Goal: Transaction & Acquisition: Purchase product/service

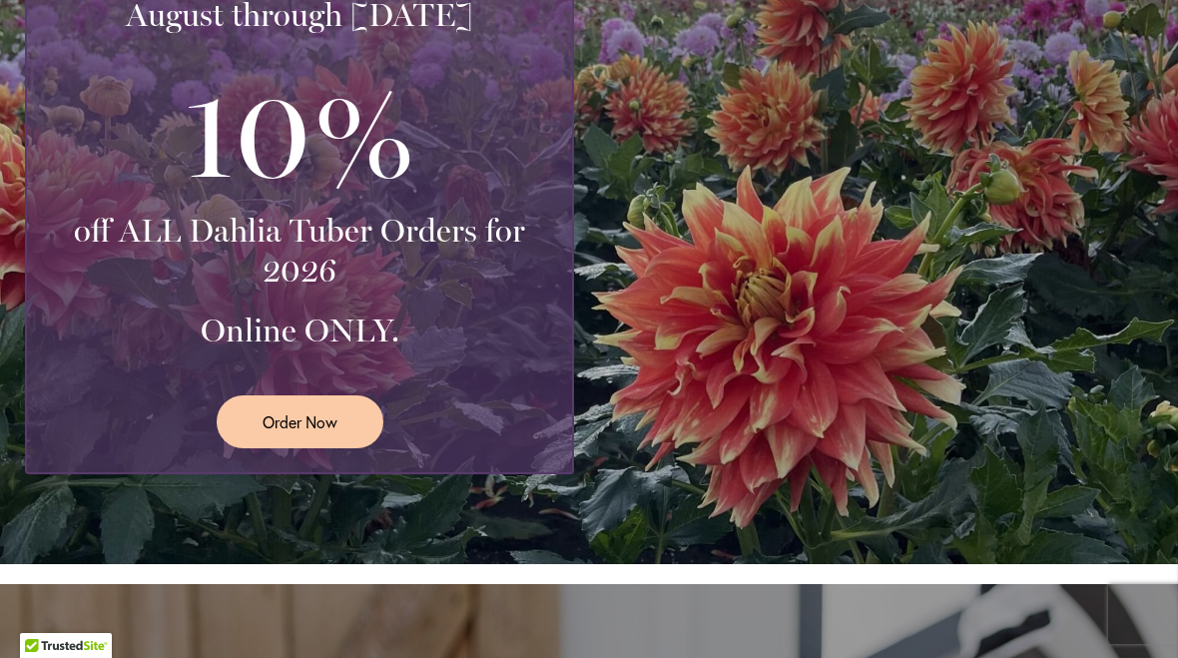
scroll to position [815, 0]
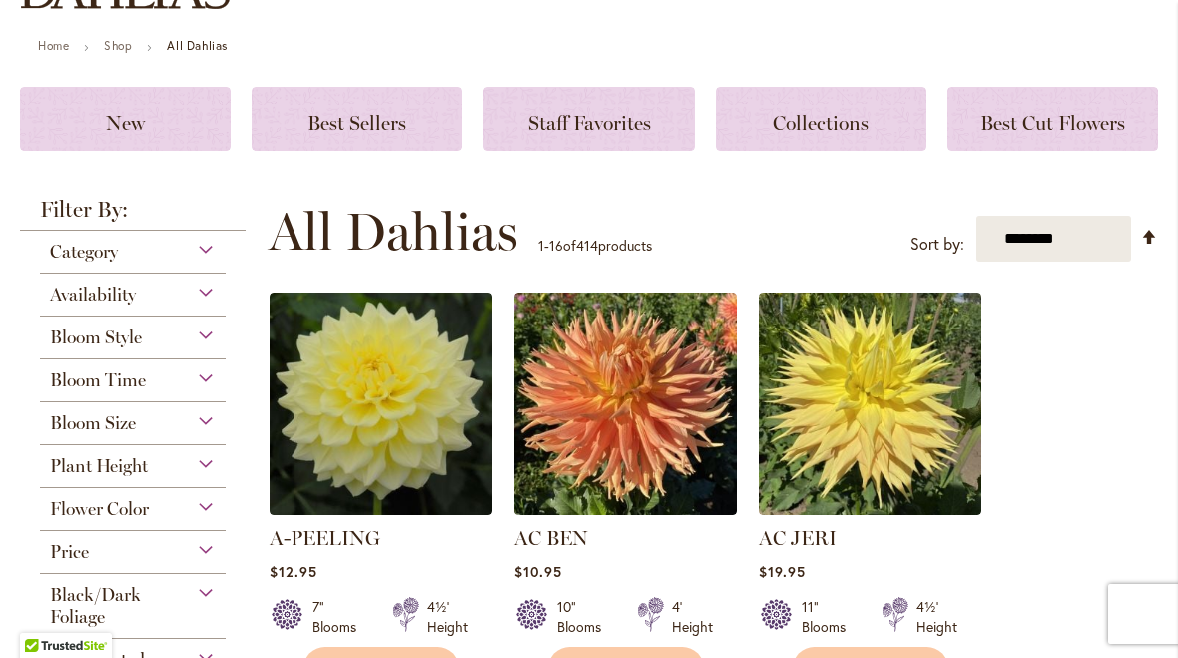
scroll to position [244, 0]
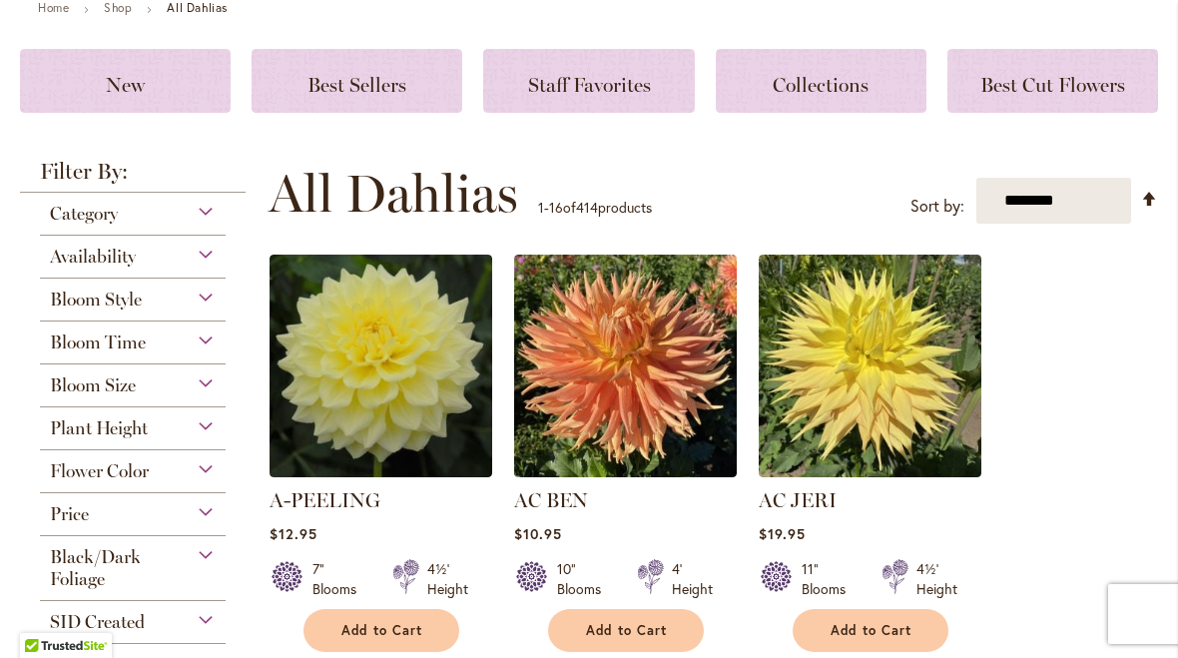
click at [207, 222] on div "Category" at bounding box center [133, 209] width 186 height 32
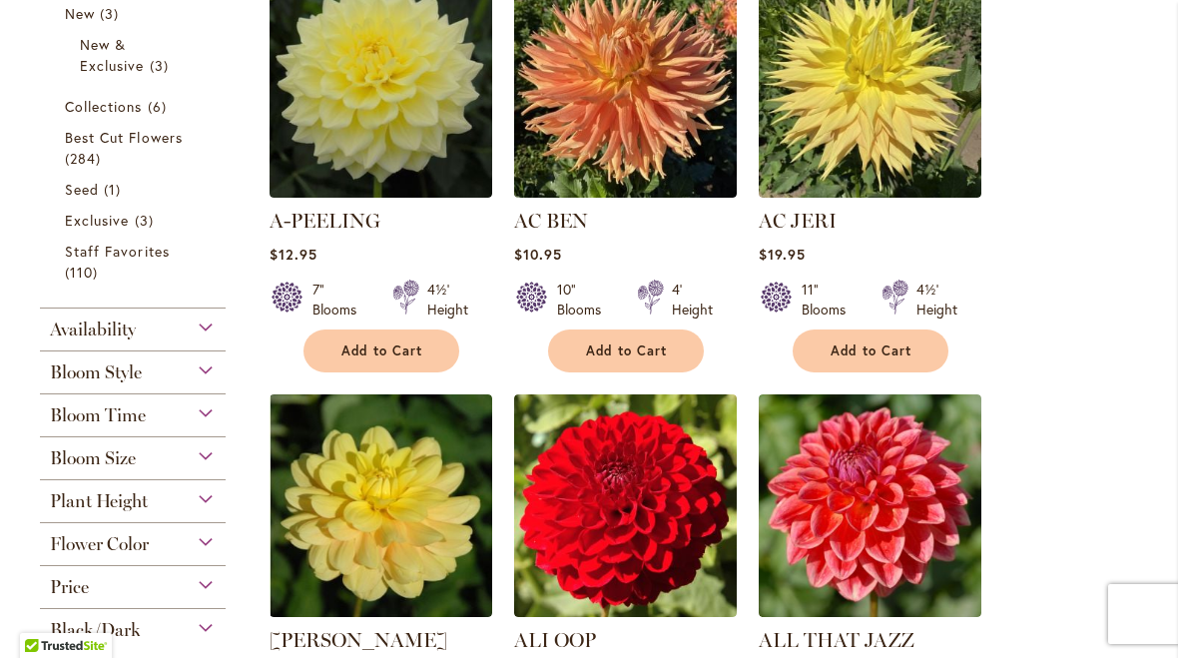
scroll to position [524, 0]
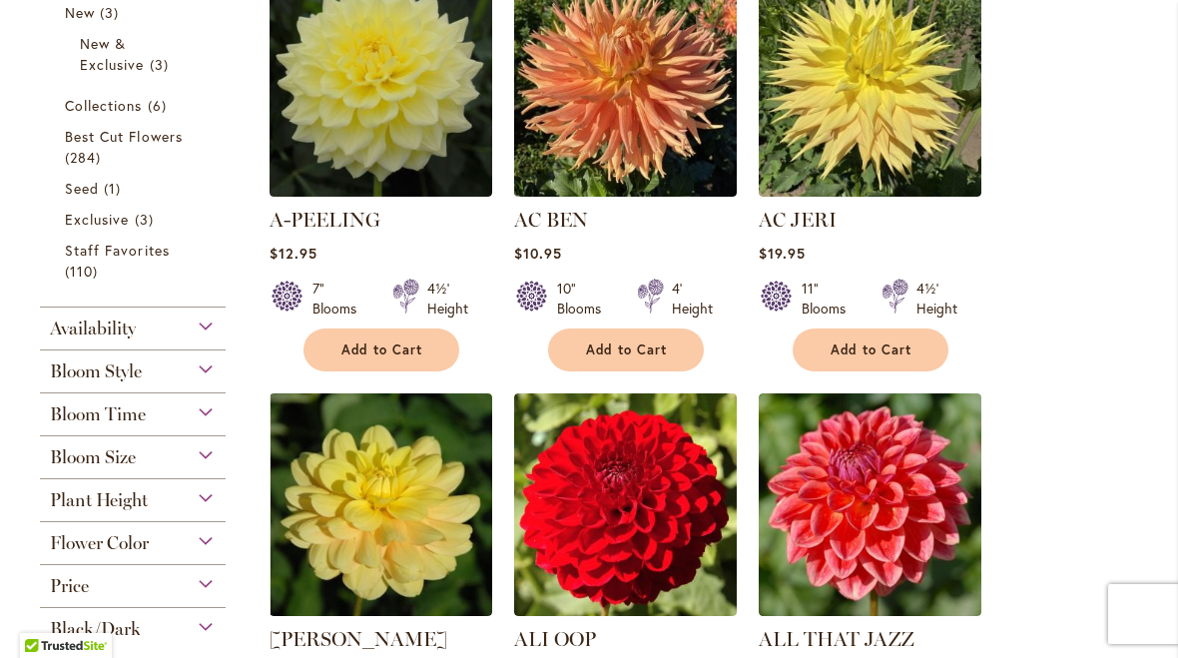
click at [195, 382] on div "Bloom Style" at bounding box center [133, 367] width 186 height 32
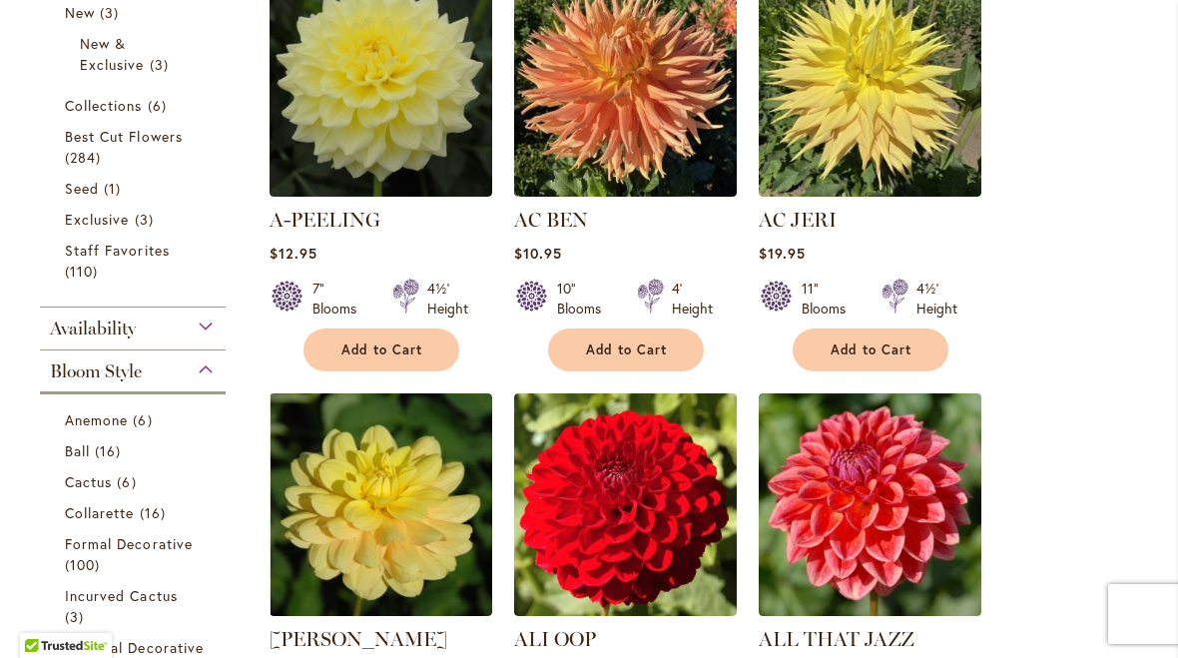
scroll to position [877, 0]
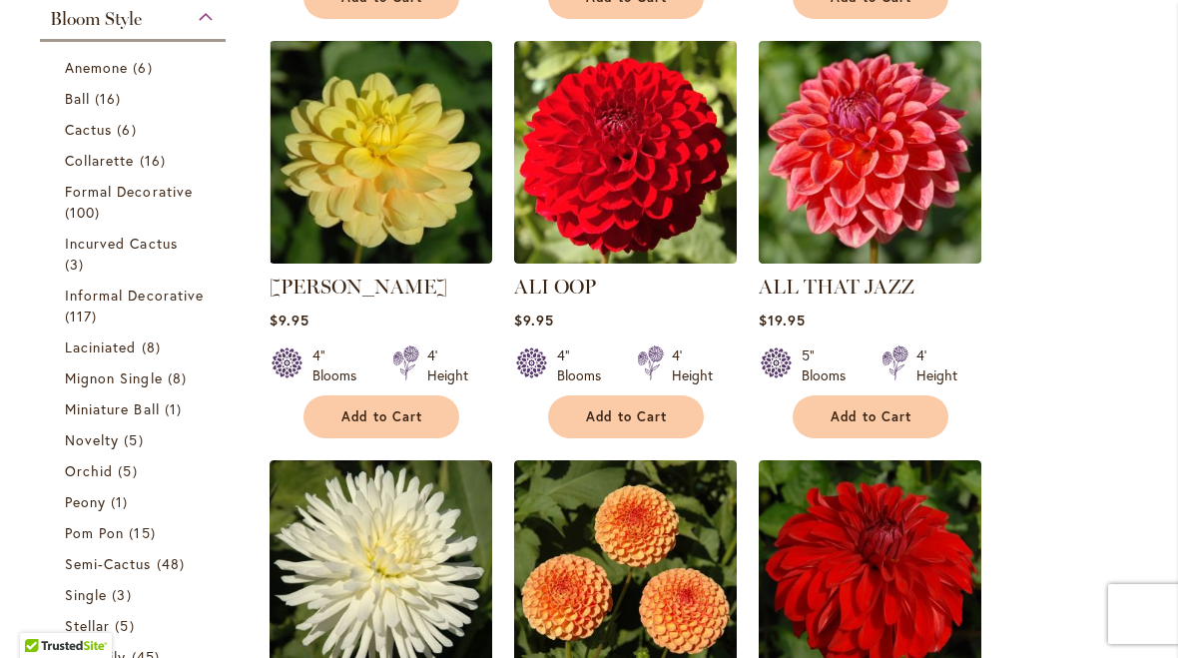
click at [111, 170] on span "Collarette" at bounding box center [100, 160] width 70 height 19
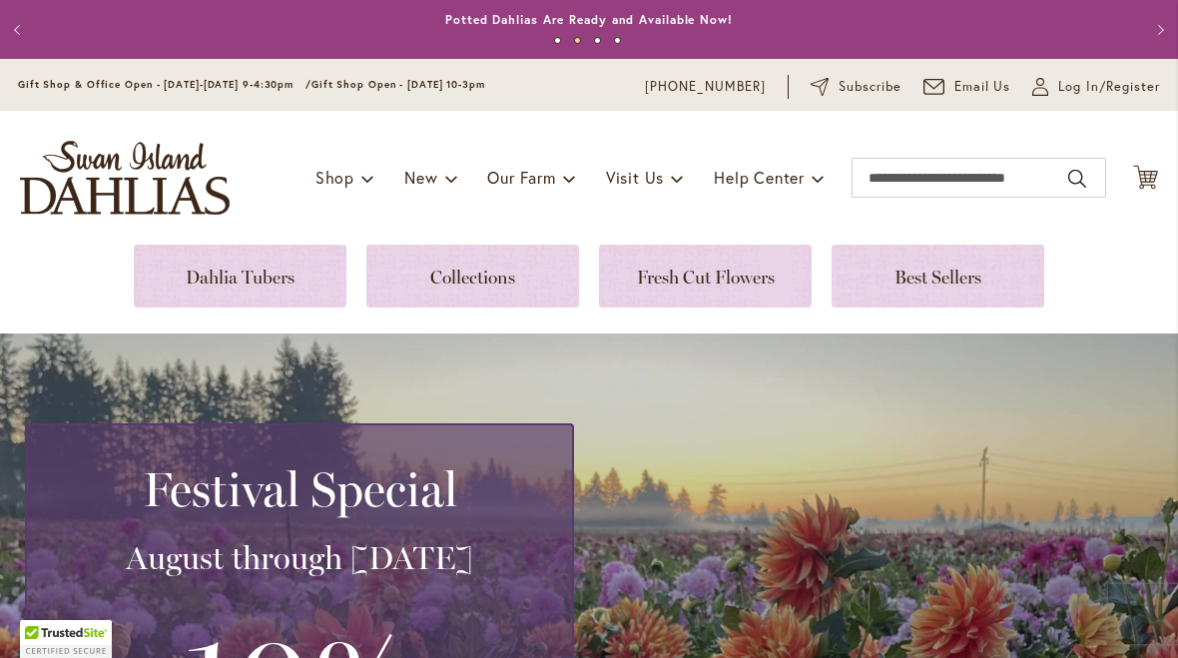
click at [263, 278] on link at bounding box center [240, 276] width 213 height 63
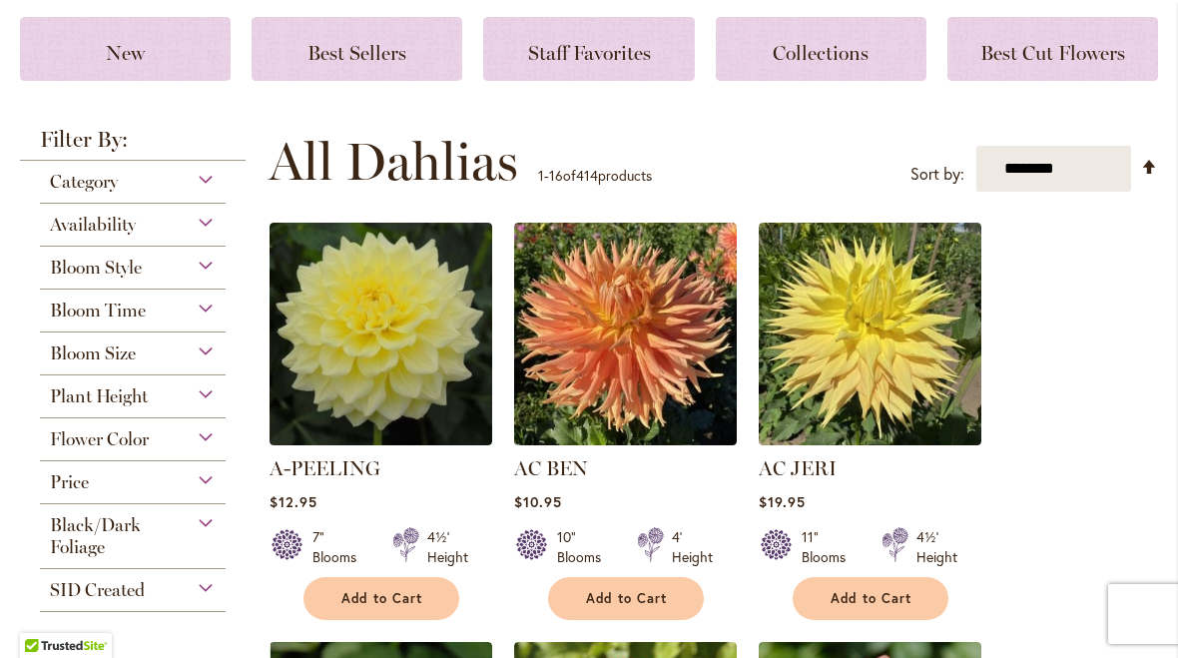
scroll to position [275, 0]
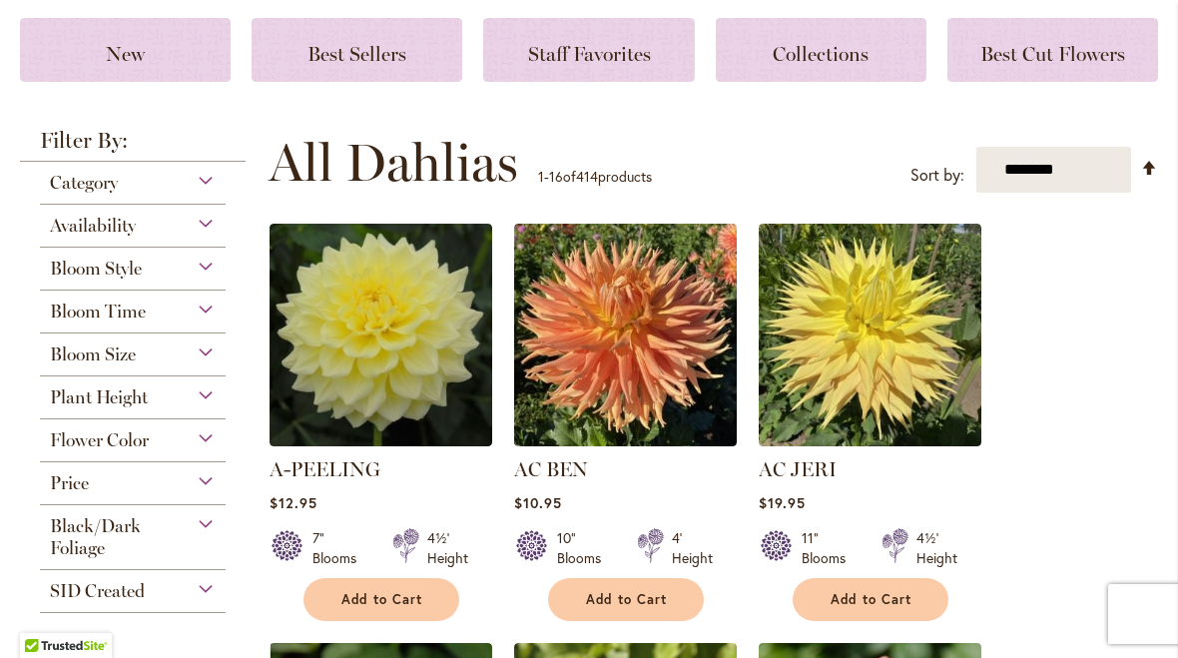
click at [194, 183] on div "Category" at bounding box center [133, 178] width 186 height 32
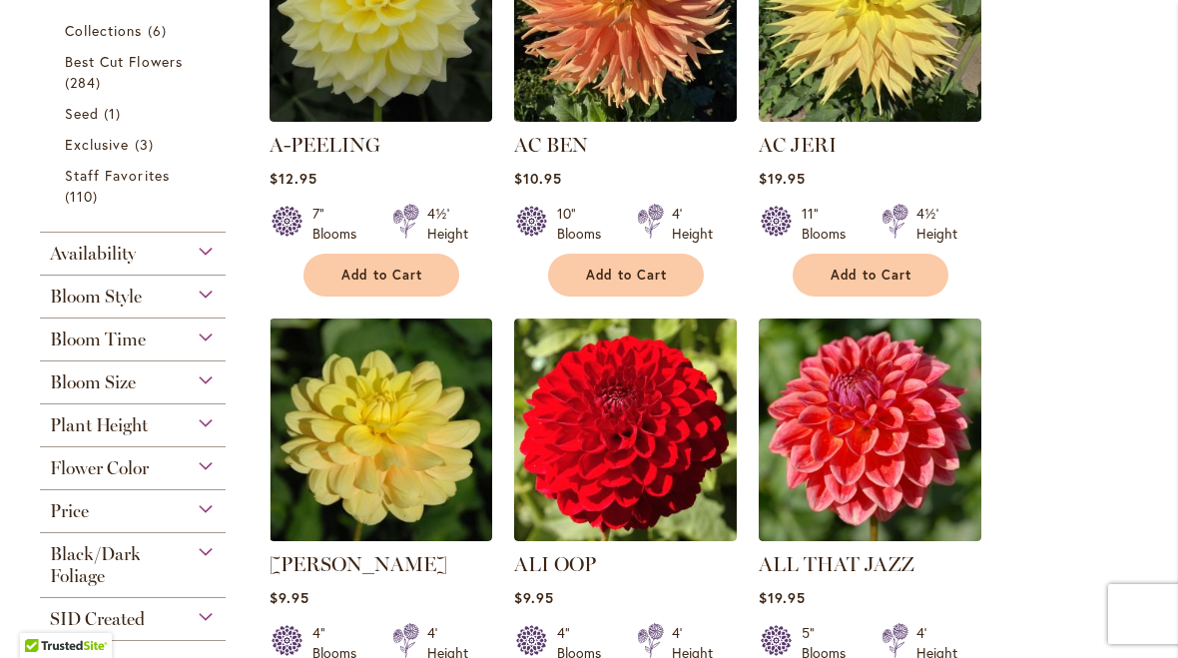
scroll to position [601, 0]
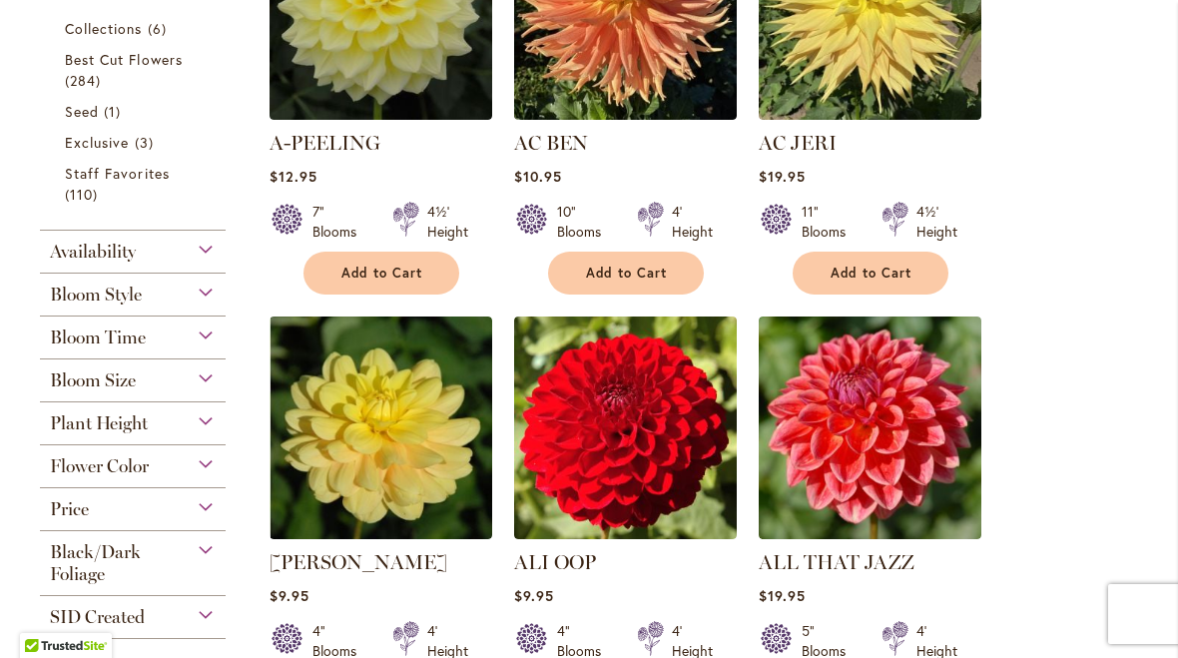
click at [194, 428] on div "Plant Height" at bounding box center [133, 418] width 186 height 32
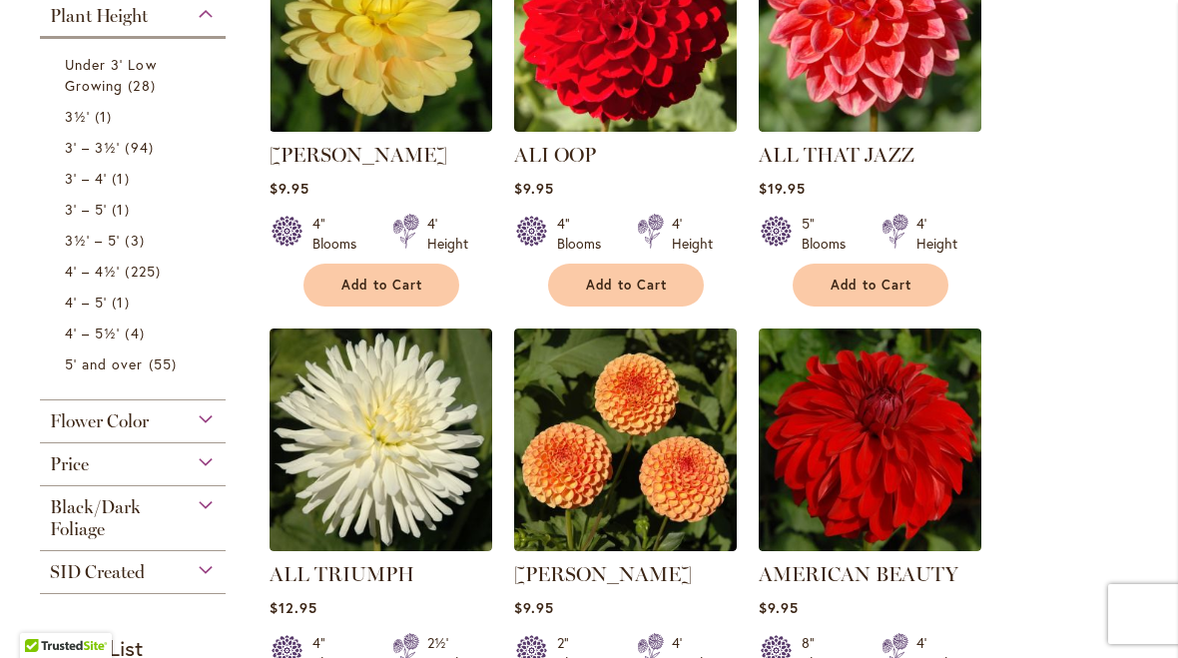
click at [96, 116] on span "1 item" at bounding box center [106, 116] width 22 height 21
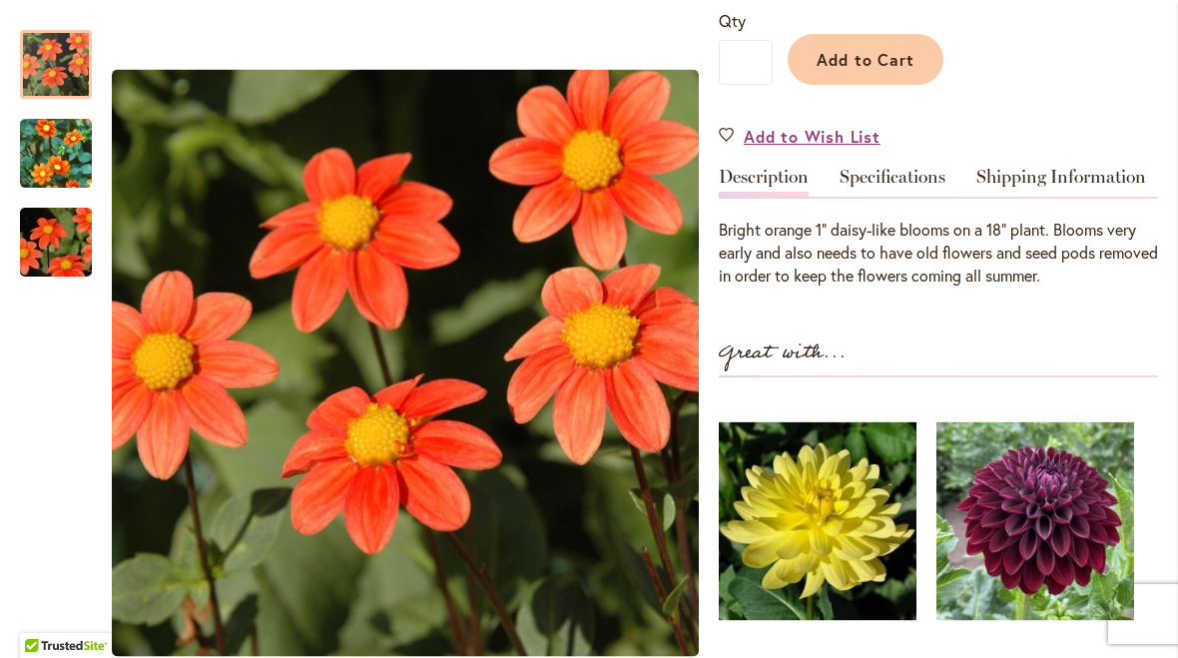
scroll to position [498, 0]
click at [1103, 521] on img at bounding box center [1036, 520] width 198 height 248
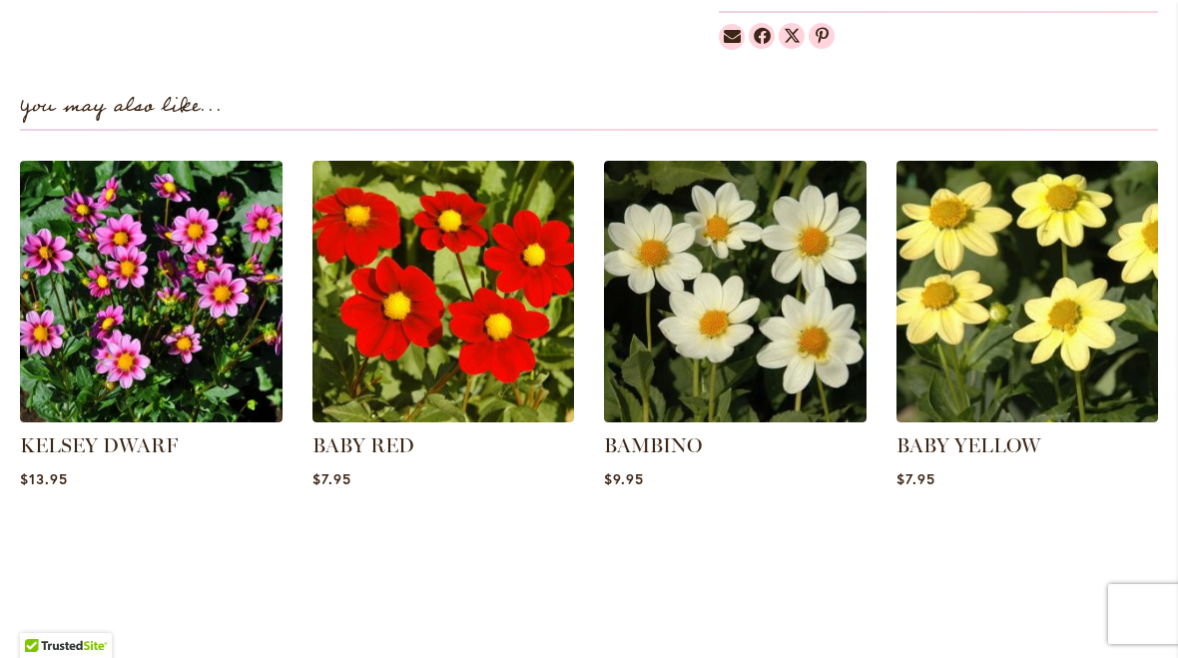
scroll to position [1346, 0]
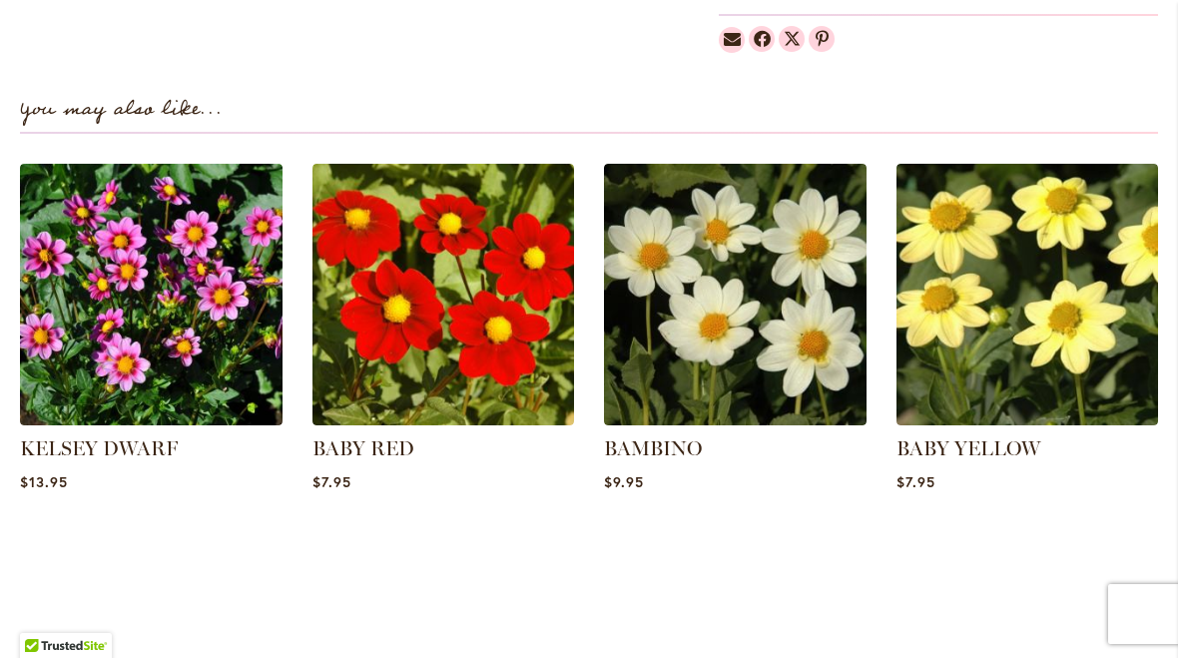
click at [494, 357] on img at bounding box center [444, 295] width 263 height 263
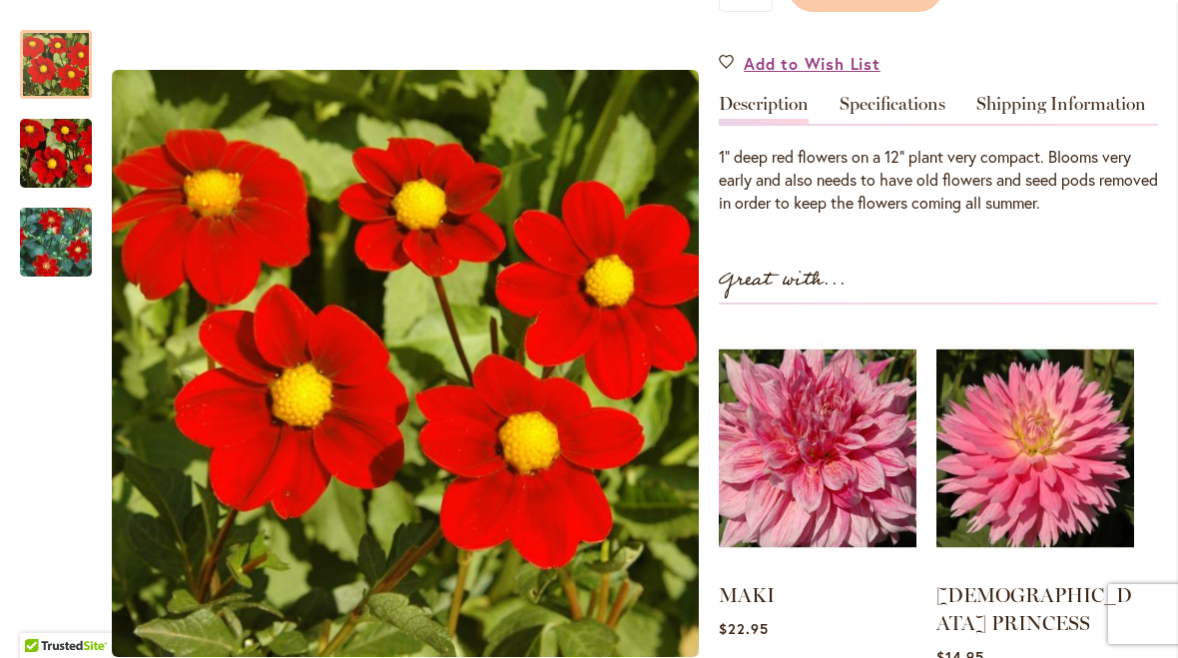
scroll to position [573, 0]
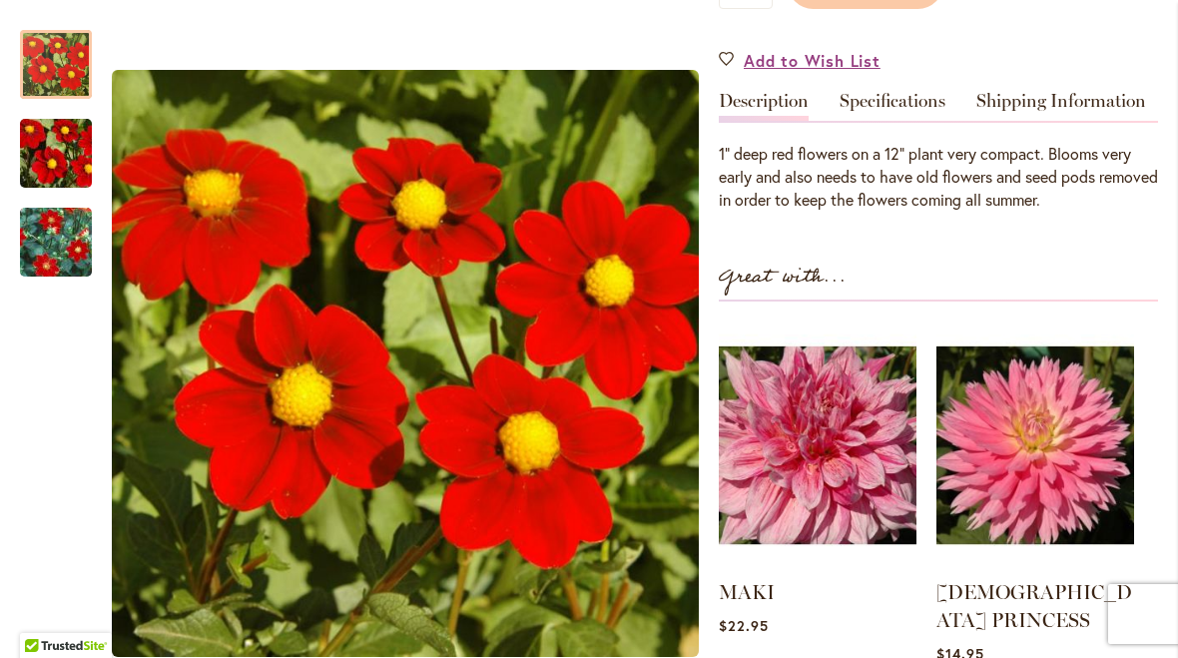
click at [37, 209] on img "BABY RED" at bounding box center [56, 243] width 144 height 130
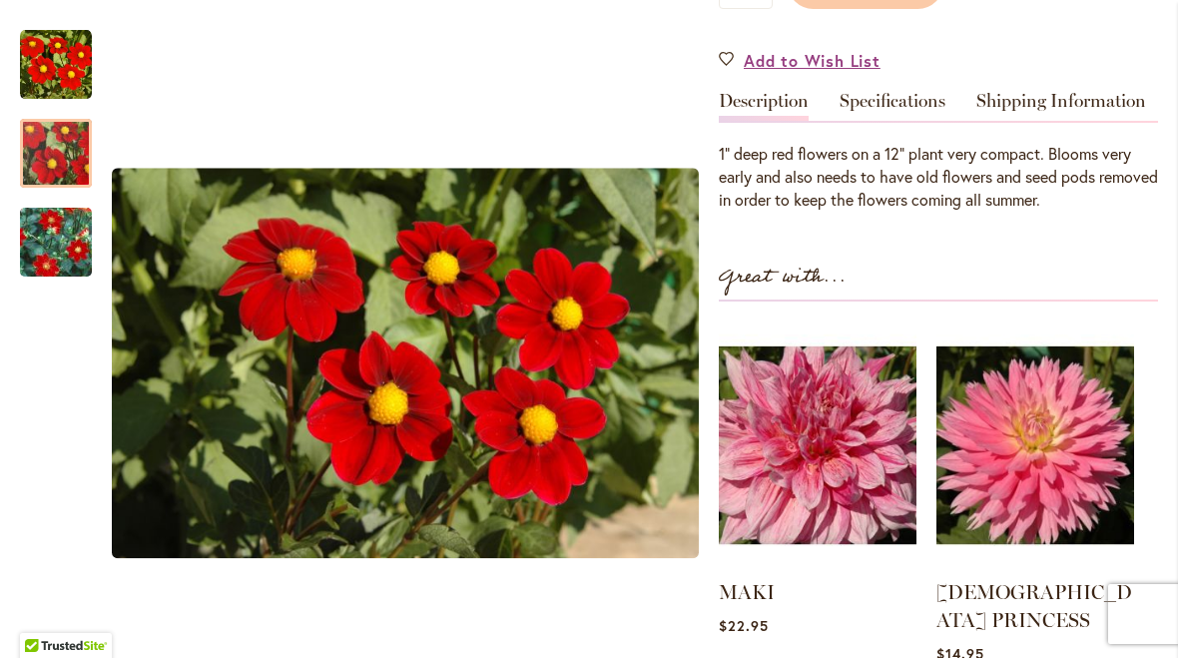
click at [60, 157] on img "BABY RED" at bounding box center [56, 154] width 144 height 96
